Goal: Check status: Verify the current state of an ongoing process or item

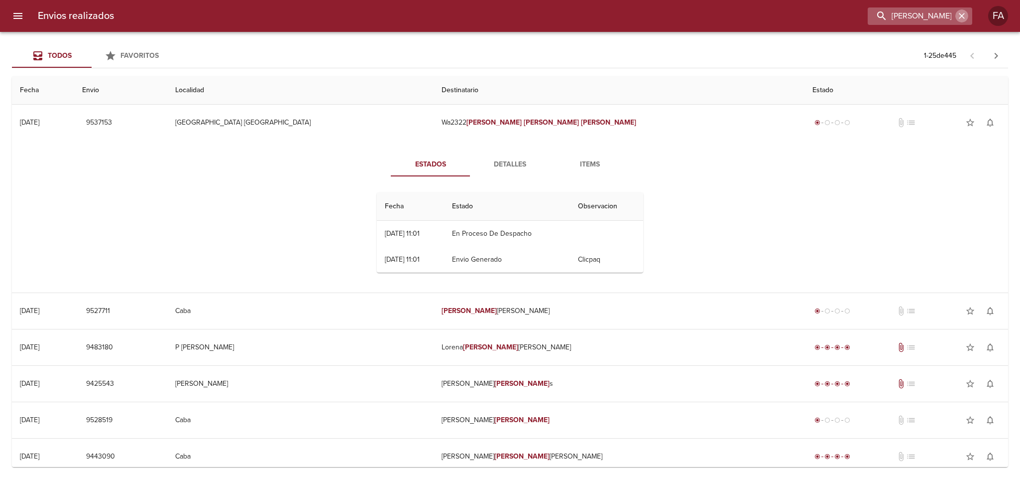
click at [961, 13] on icon "button" at bounding box center [962, 16] width 10 height 10
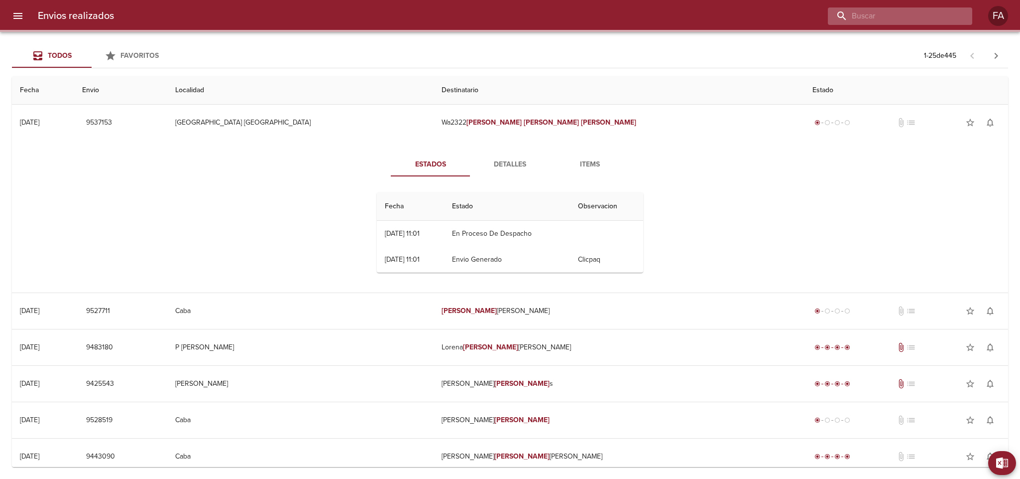
click at [952, 16] on input "buscar" at bounding box center [891, 15] width 127 height 17
paste input "[PERSON_NAME]"
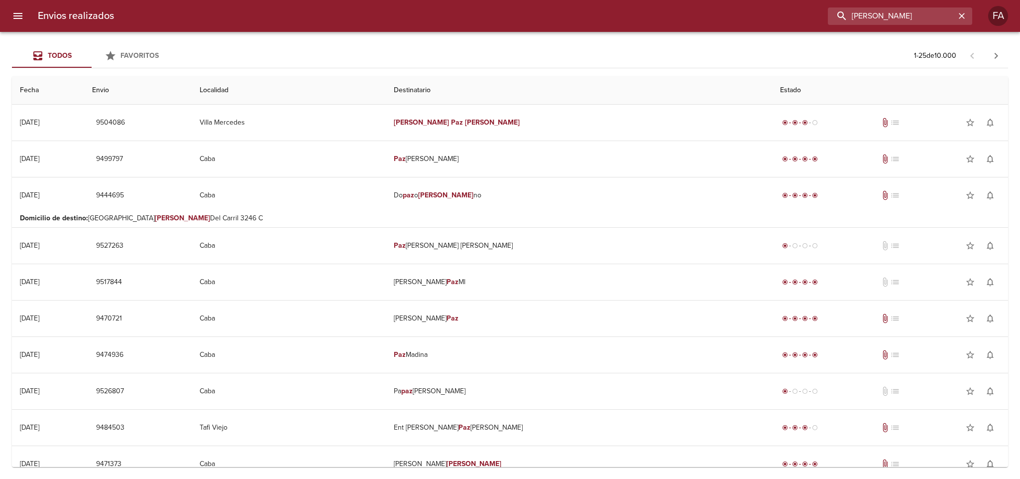
type input "[PERSON_NAME]"
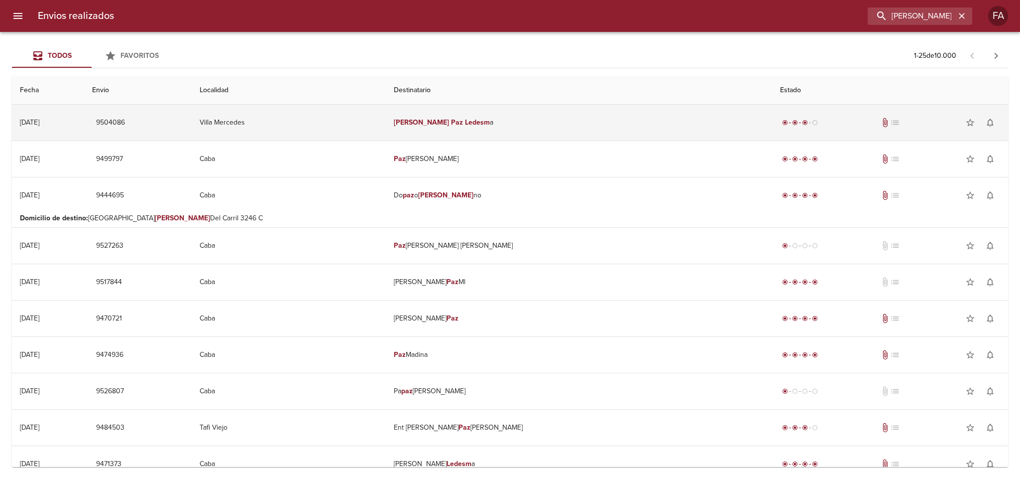
click at [555, 125] on td "[PERSON_NAME] a" at bounding box center [579, 123] width 387 height 36
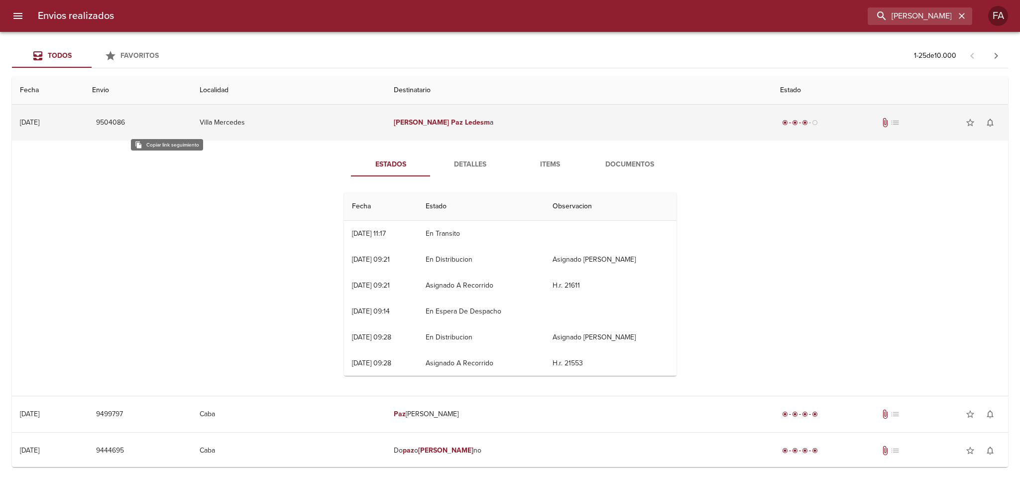
click at [125, 125] on span "9504086" at bounding box center [110, 123] width 29 height 12
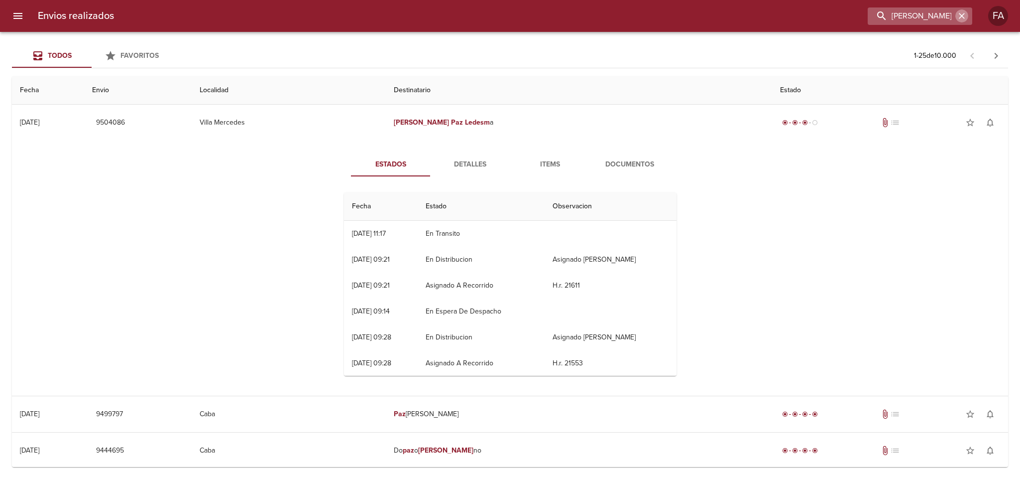
click at [957, 15] on button "button" at bounding box center [962, 15] width 13 height 13
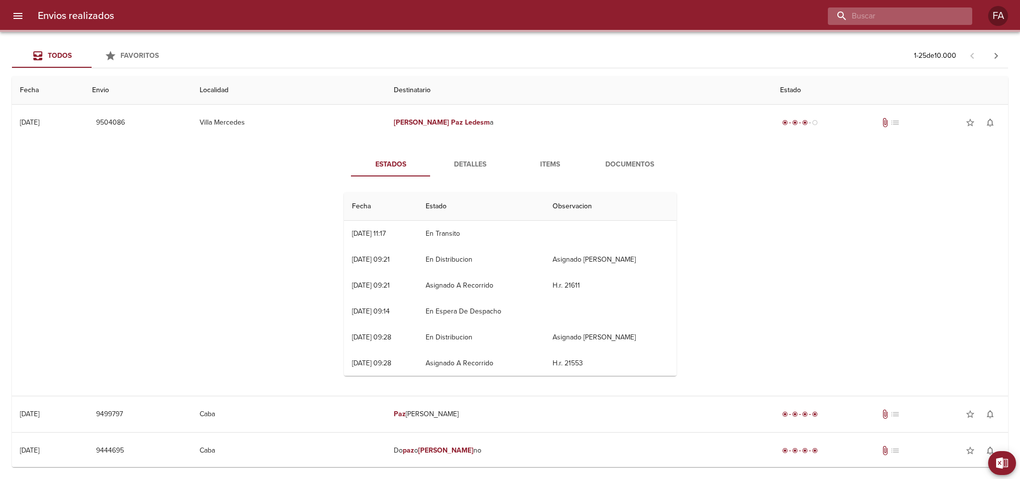
click at [949, 16] on input "buscar" at bounding box center [891, 15] width 127 height 17
paste input "[PERSON_NAME]"
type input "[PERSON_NAME]"
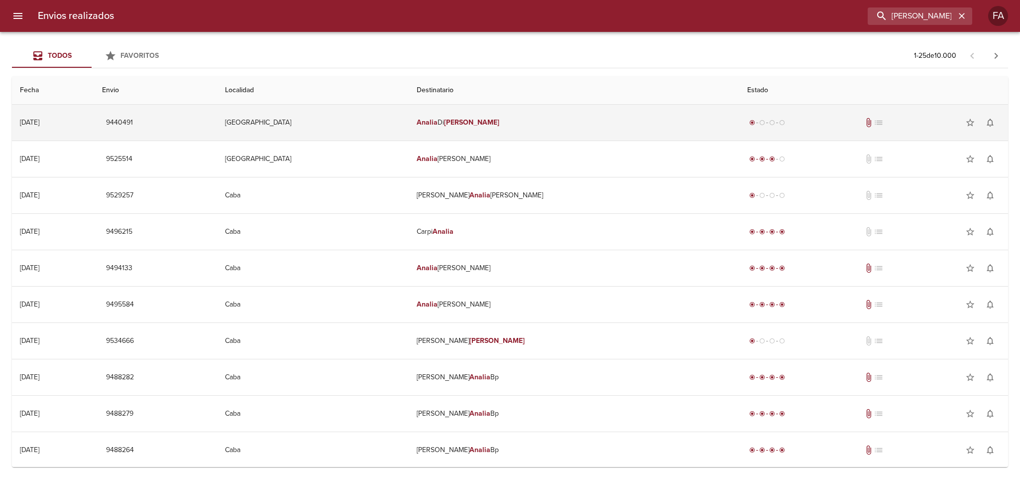
click at [409, 120] on td "[GEOGRAPHIC_DATA]" at bounding box center [313, 123] width 192 height 36
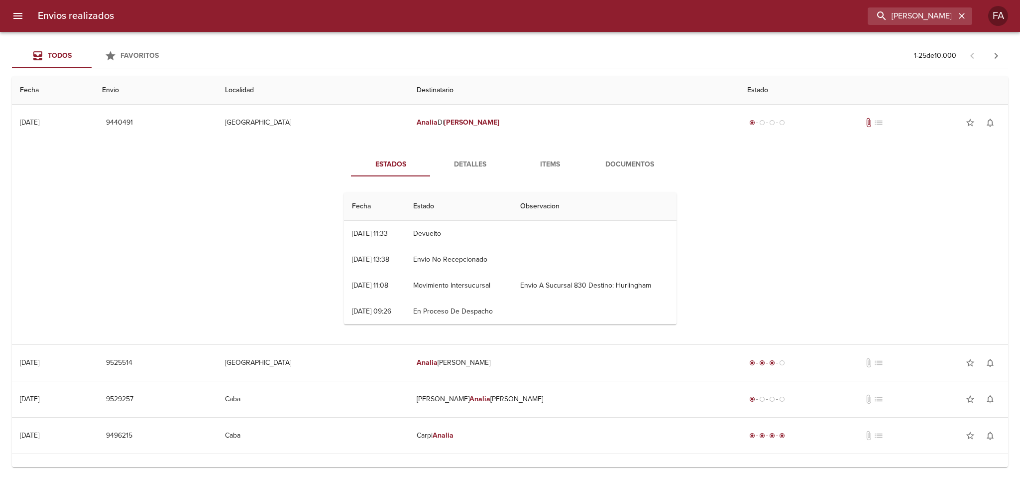
click at [456, 167] on span "Detalles" at bounding box center [471, 164] width 68 height 12
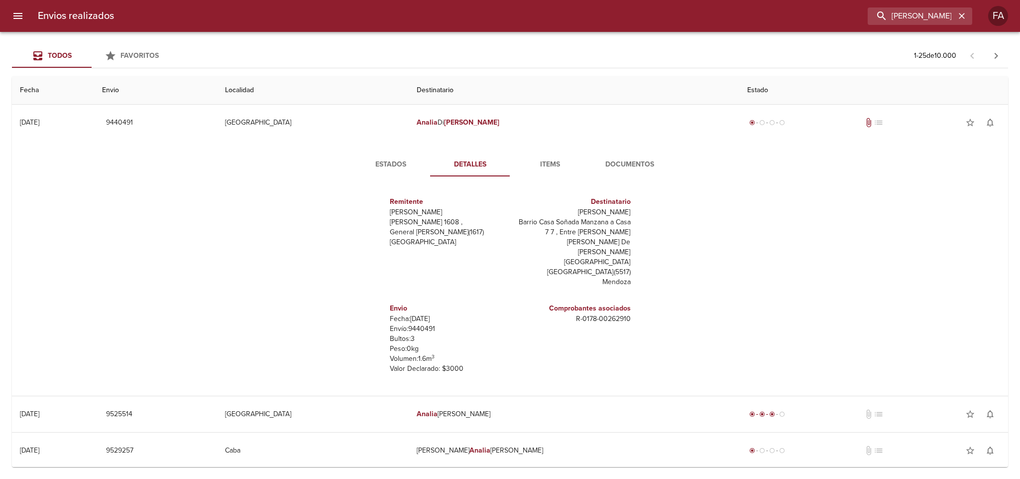
scroll to position [14, 0]
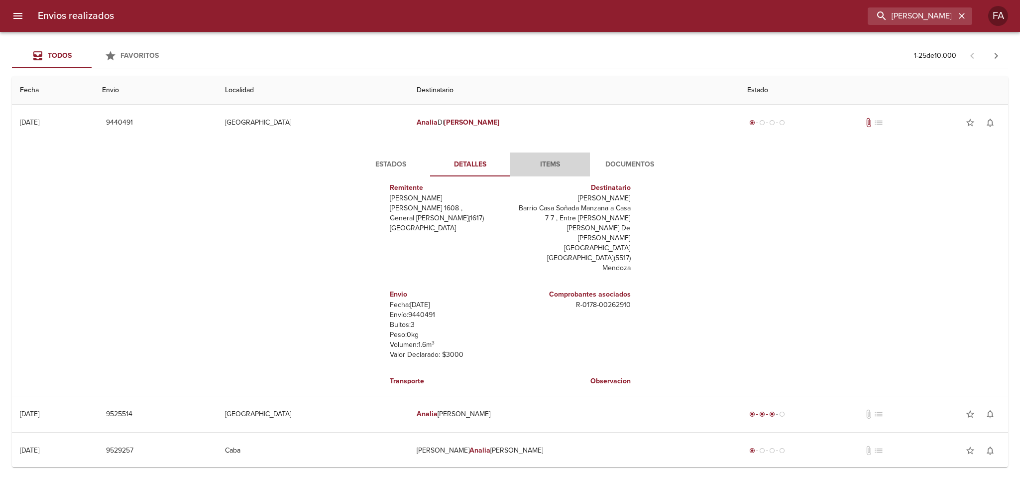
click at [538, 156] on button "Items" at bounding box center [550, 164] width 80 height 24
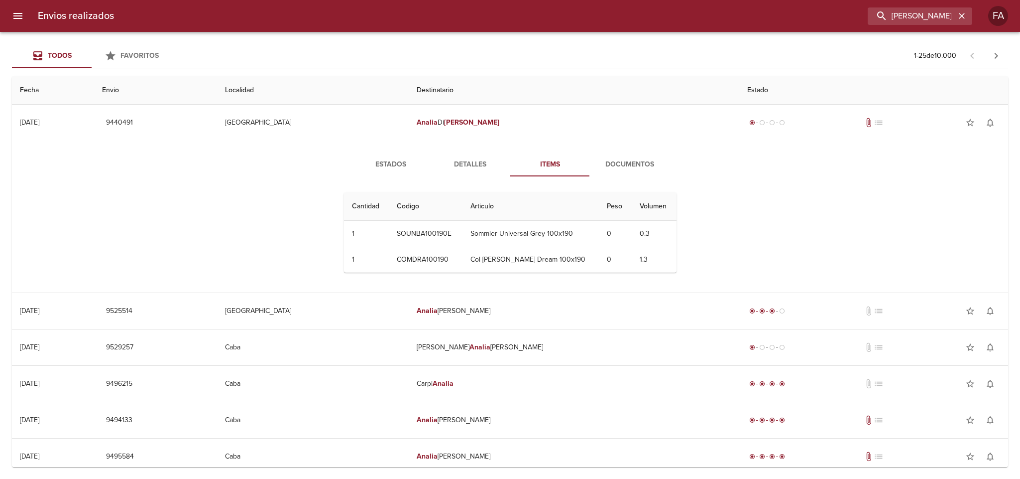
click at [629, 165] on span "Documentos" at bounding box center [630, 164] width 68 height 12
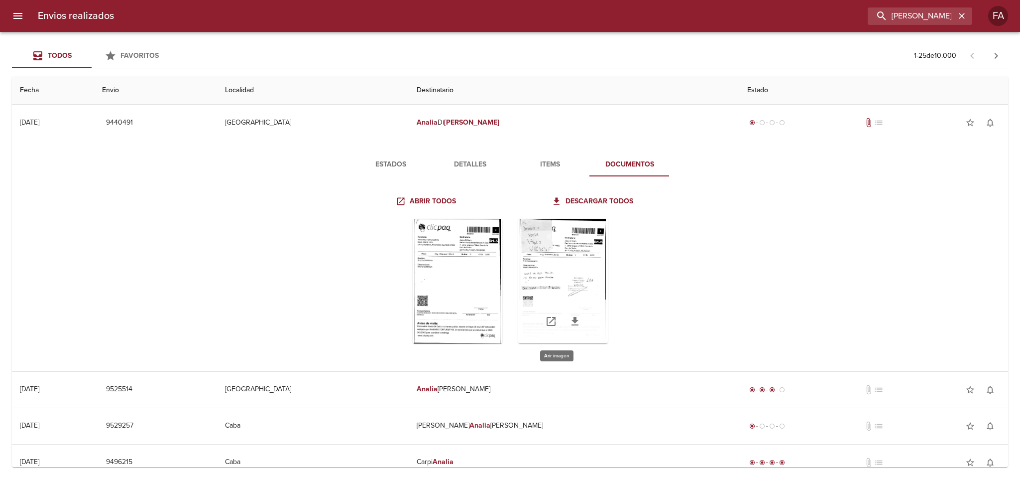
click at [560, 263] on div "Tabla de envíos del cliente" at bounding box center [563, 281] width 90 height 124
click at [461, 249] on div "Tabla de envíos del cliente" at bounding box center [458, 281] width 90 height 124
click at [745, 251] on div "Estados Detalles Items Documentos Abrir todos Descargar todos" at bounding box center [510, 255] width 981 height 231
click at [363, 163] on span "Estados" at bounding box center [391, 164] width 68 height 12
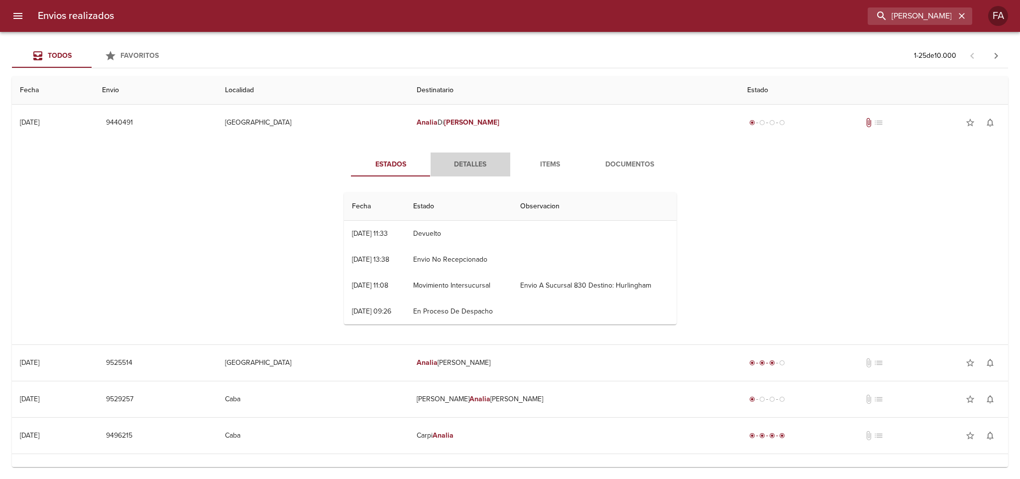
click at [454, 159] on span "Detalles" at bounding box center [471, 164] width 68 height 12
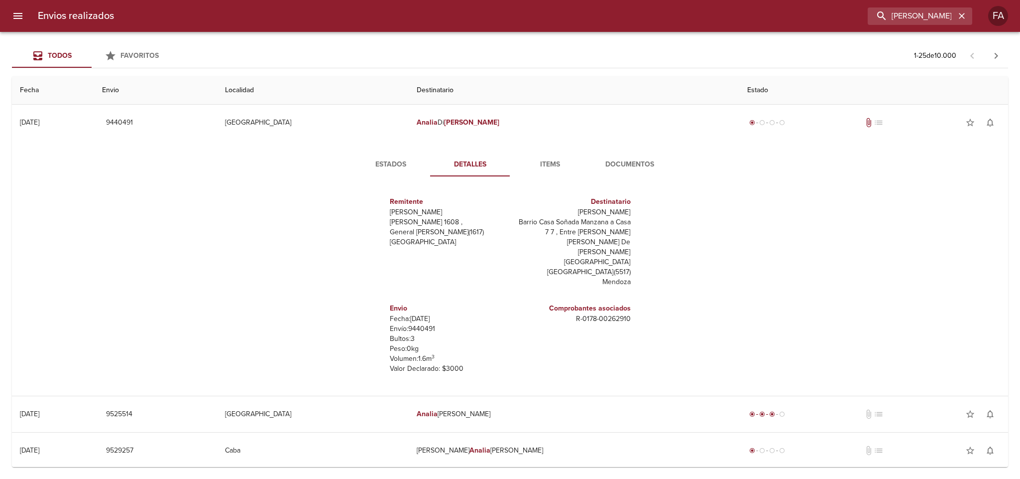
click at [410, 324] on p "Envío: 9440491" at bounding box center [448, 329] width 117 height 10
copy p "9440491"
click at [601, 169] on span "Documentos" at bounding box center [630, 164] width 68 height 12
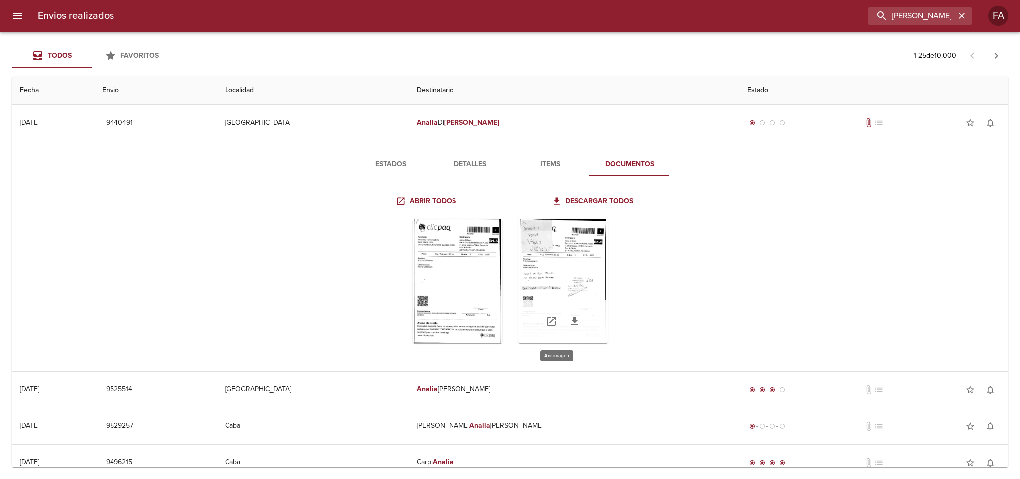
click at [564, 251] on div "Tabla de envíos del cliente" at bounding box center [563, 281] width 90 height 124
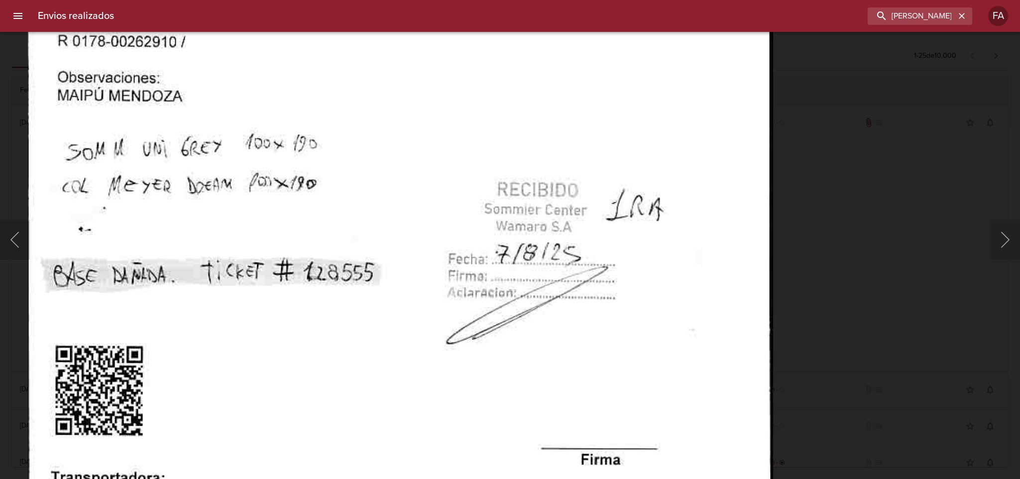
click at [553, 192] on img "Lightbox" at bounding box center [399, 214] width 745 height 1080
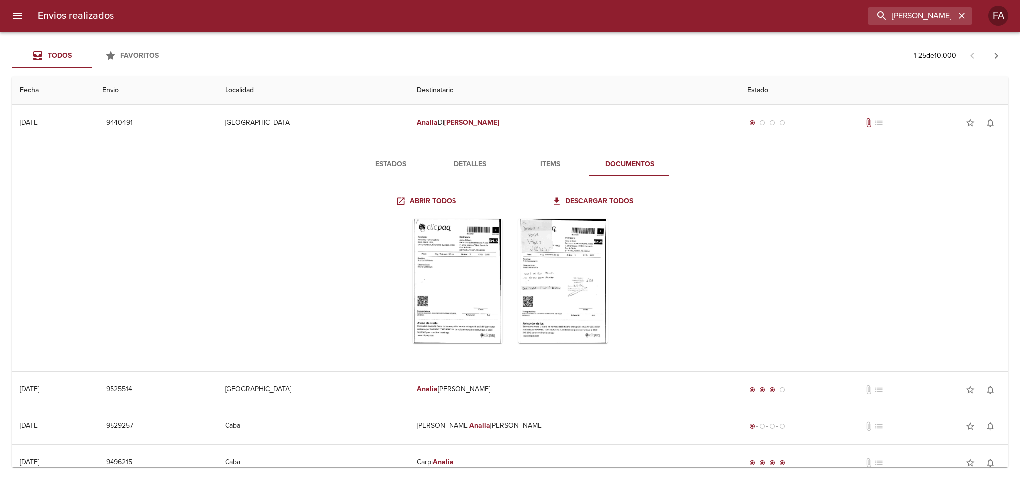
click at [403, 163] on span "Estados" at bounding box center [391, 164] width 68 height 12
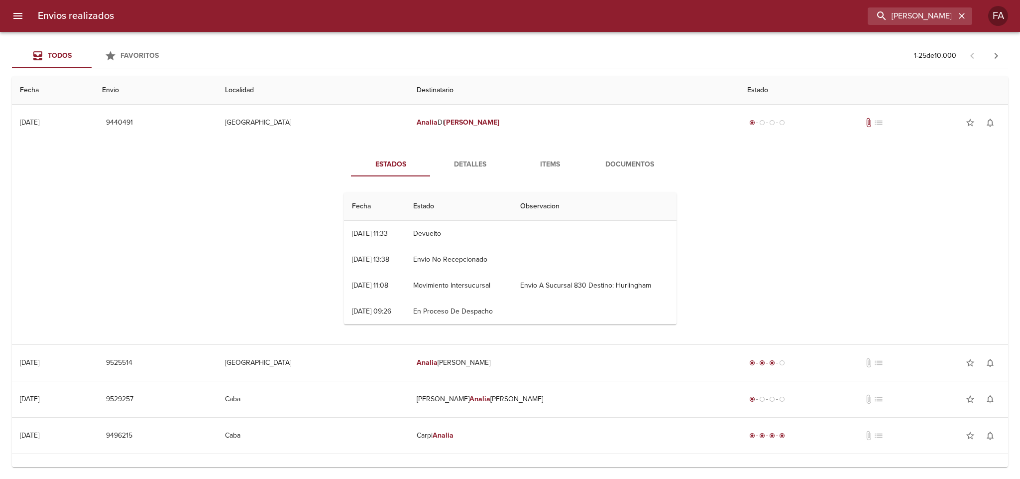
click at [635, 156] on button "Documentos" at bounding box center [630, 164] width 80 height 24
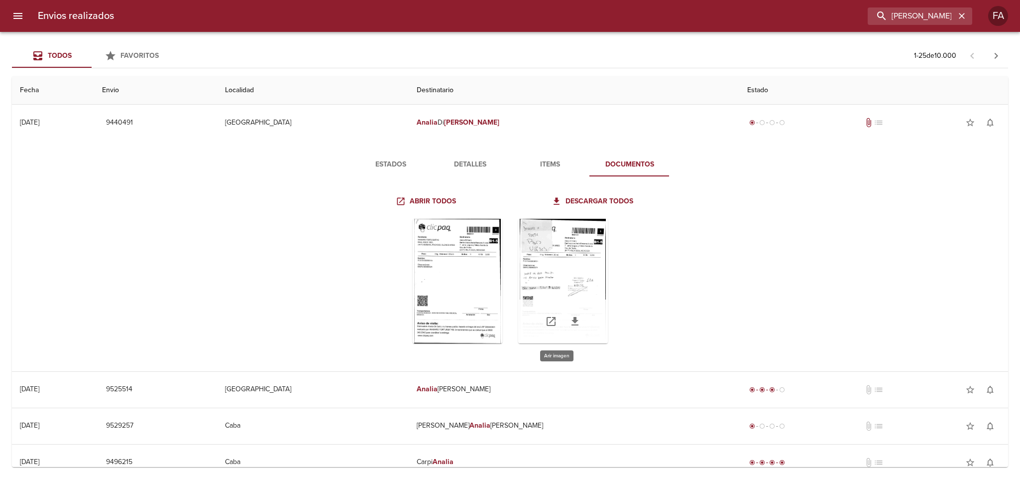
click at [570, 274] on div "Tabla de envíos del cliente" at bounding box center [563, 281] width 90 height 124
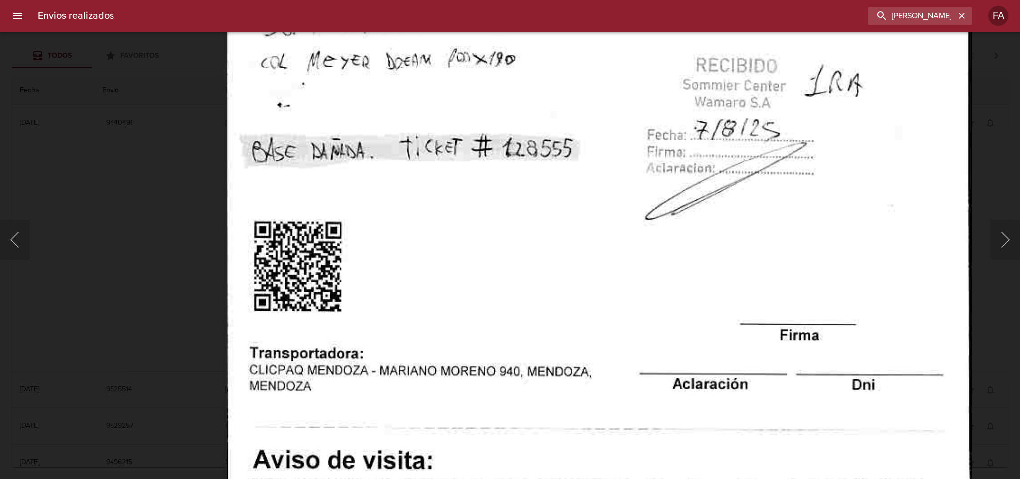
click at [498, 416] on img "Lightbox" at bounding box center [599, 90] width 745 height 1080
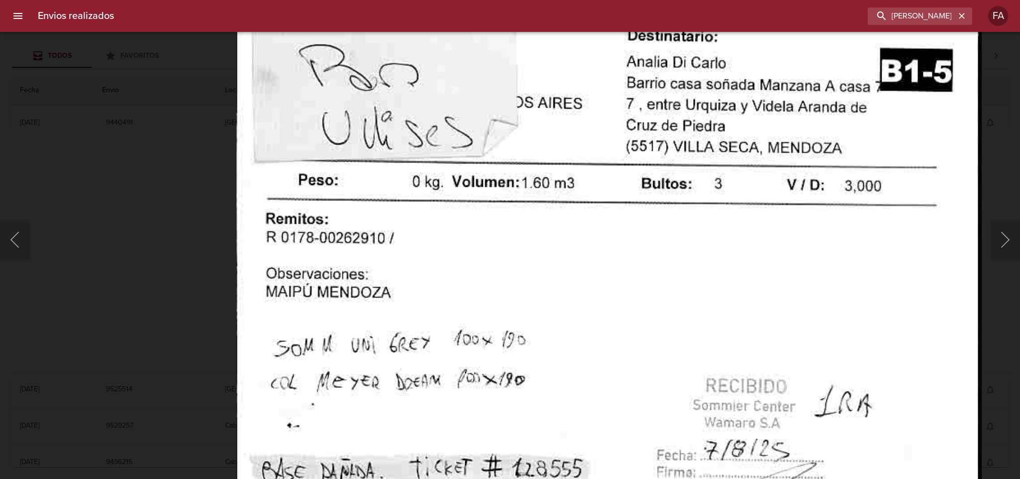
click at [489, 381] on img "Lightbox" at bounding box center [608, 411] width 745 height 1080
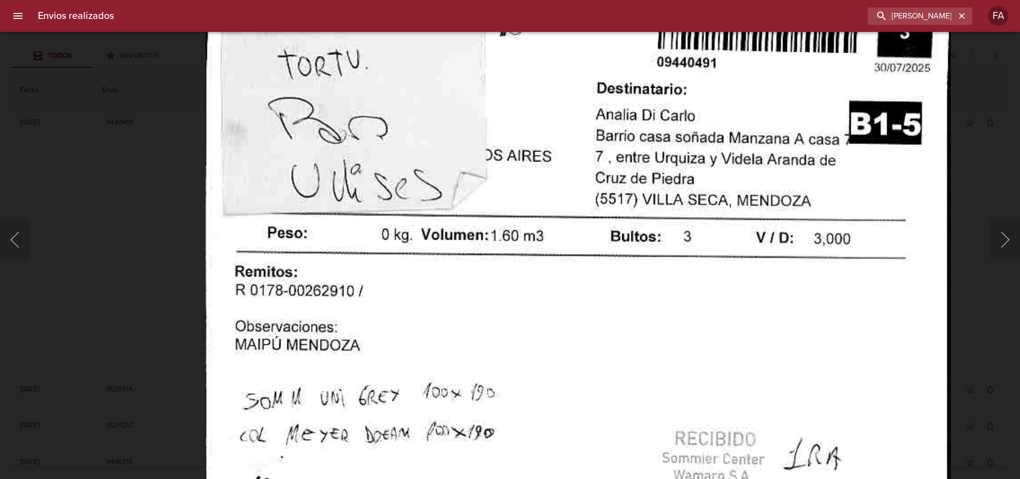
click at [508, 196] on img "Lightbox" at bounding box center [577, 463] width 745 height 1080
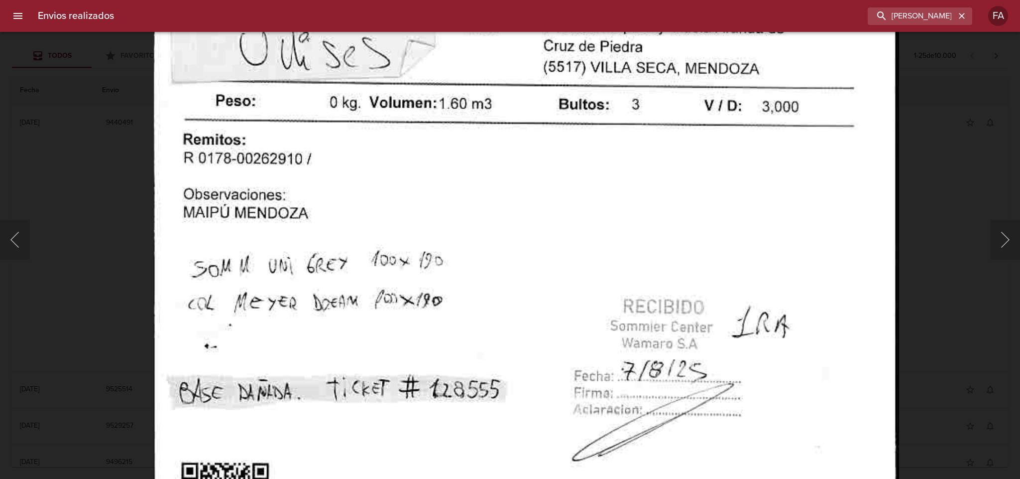
click at [385, 168] on img "Lightbox" at bounding box center [525, 331] width 745 height 1080
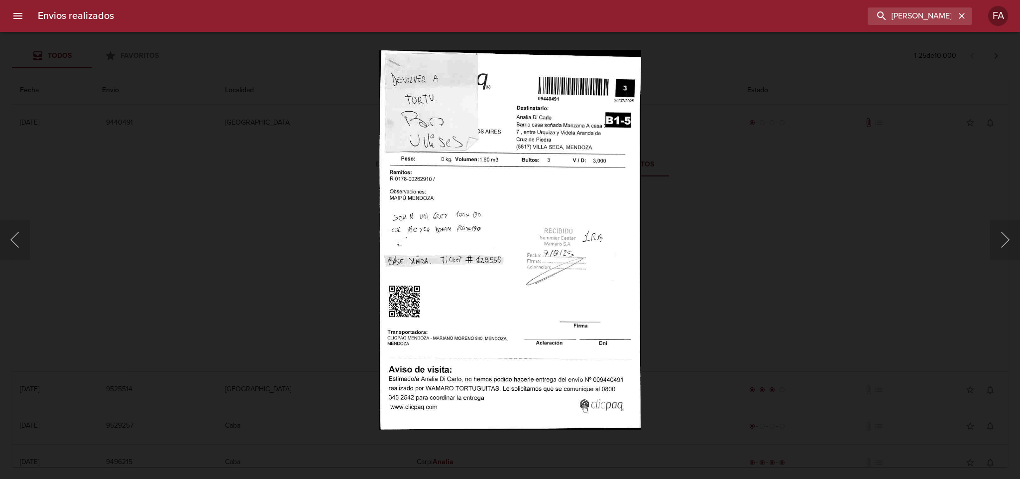
click at [789, 283] on div "Lightbox" at bounding box center [510, 239] width 1020 height 479
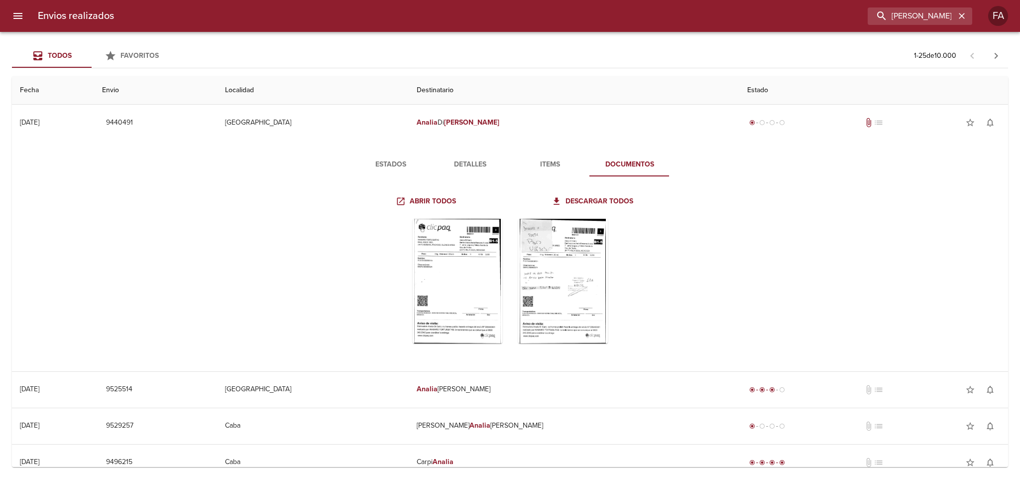
click at [465, 170] on span "Detalles" at bounding box center [471, 164] width 68 height 12
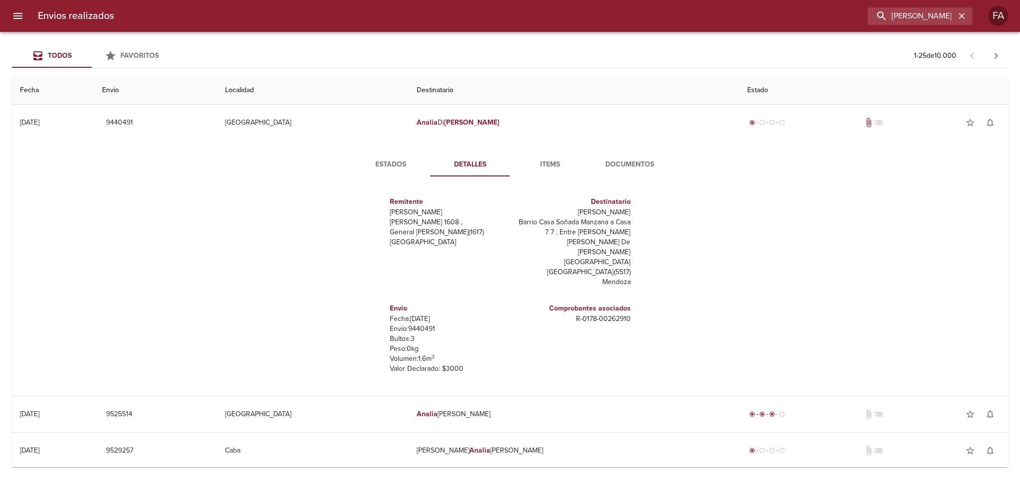
click at [412, 324] on p "Envío: 9440491" at bounding box center [448, 329] width 117 height 10
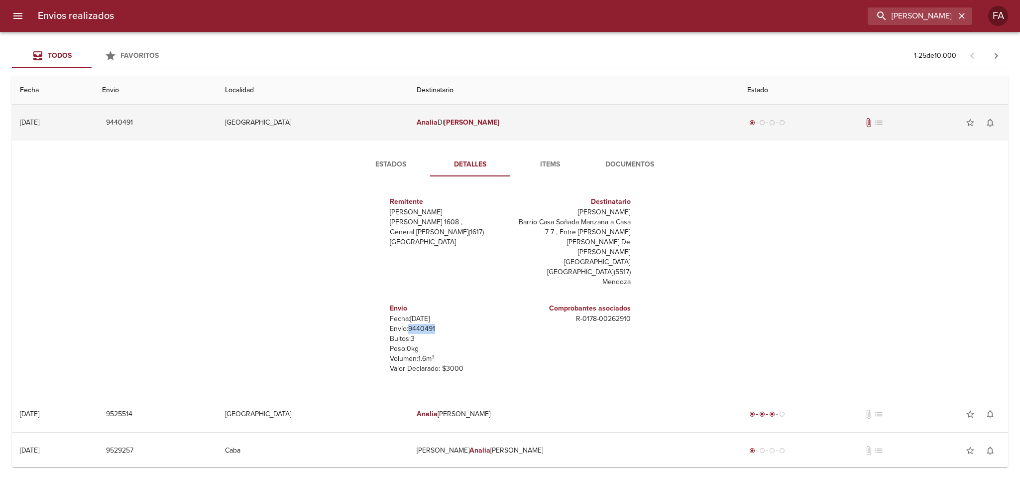
copy p "9440491"
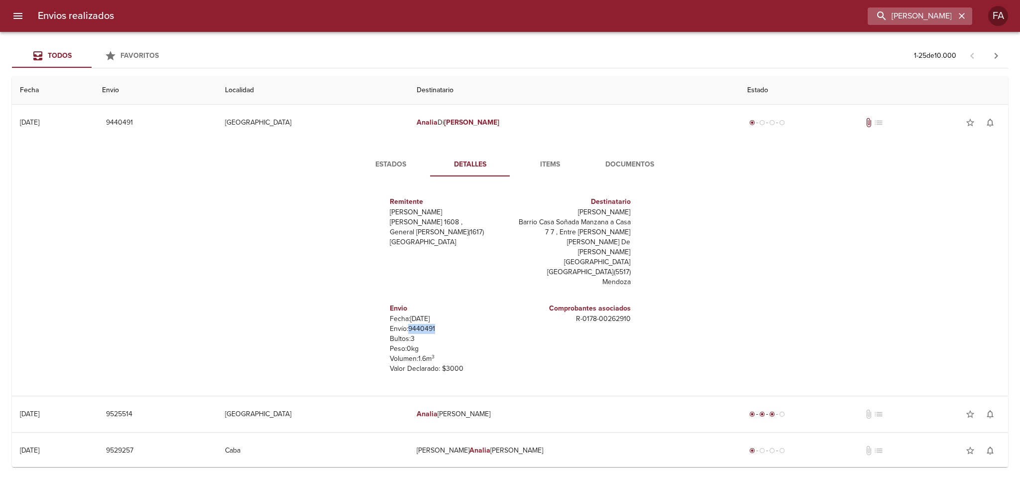
click at [966, 18] on icon "button" at bounding box center [962, 16] width 10 height 10
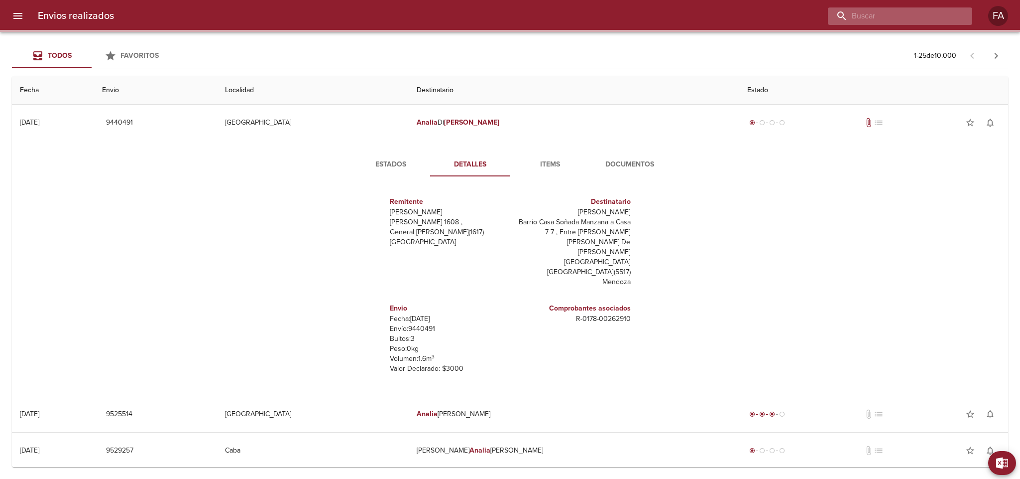
click at [949, 18] on input "buscar" at bounding box center [891, 15] width 127 height 17
paste input "[PERSON_NAME]"
type input "[PERSON_NAME]"
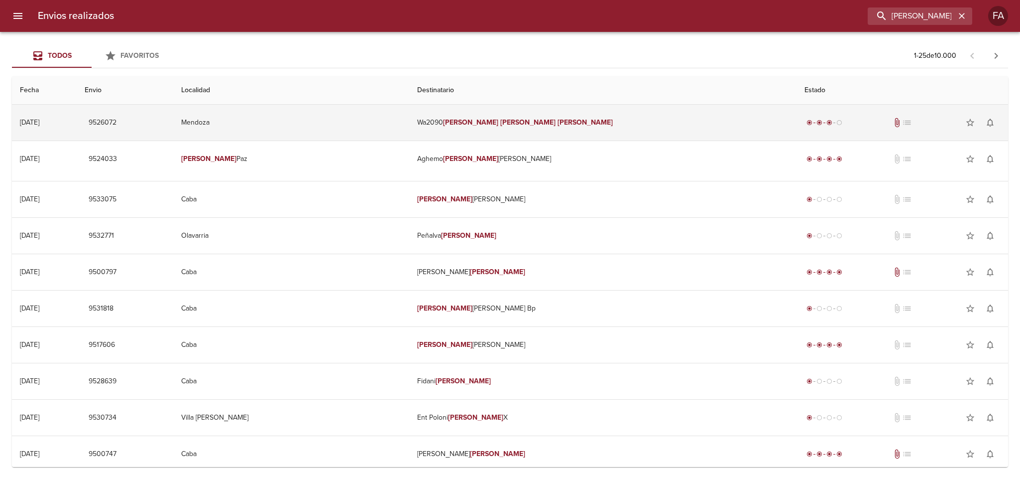
click at [400, 117] on td "Mendoza" at bounding box center [291, 123] width 236 height 36
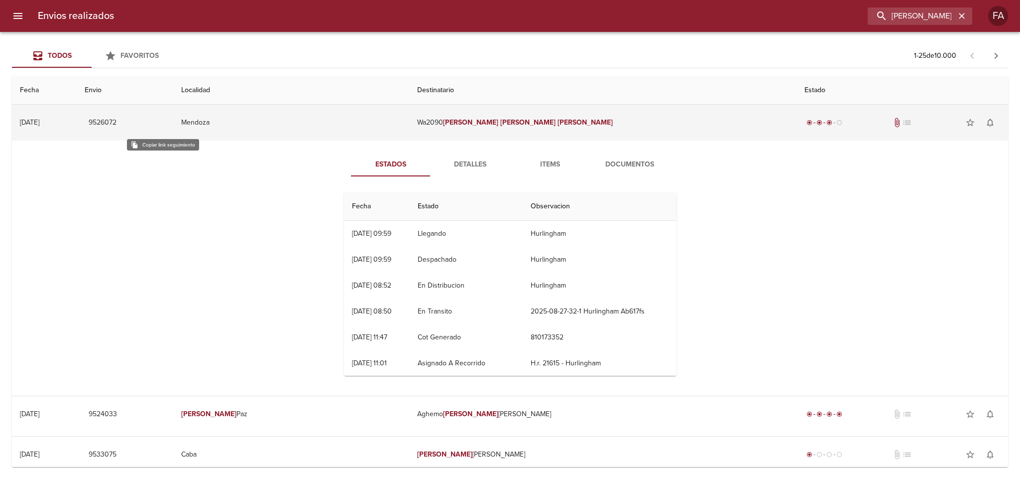
click at [117, 117] on span "9526072" at bounding box center [103, 123] width 28 height 12
